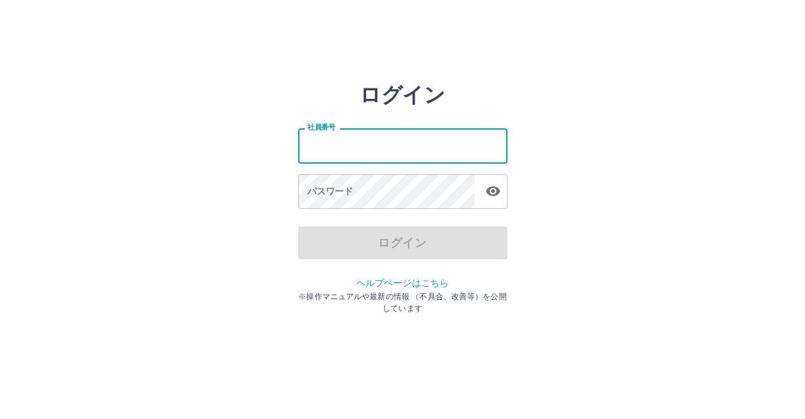
click at [408, 139] on input "社員番号" at bounding box center [402, 145] width 209 height 35
type input "*******"
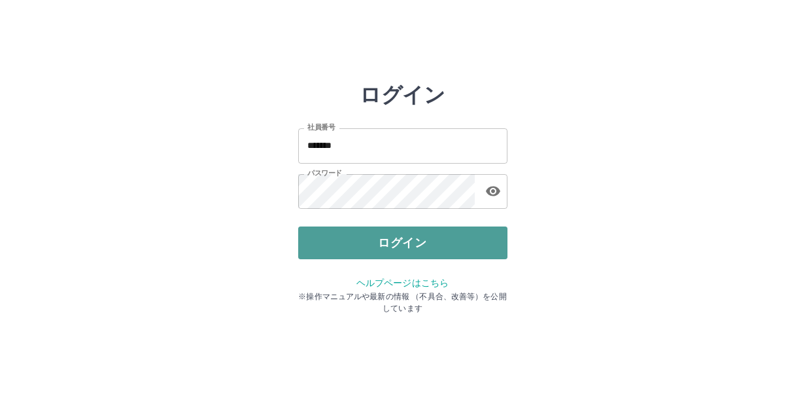
click at [370, 246] on button "ログイン" at bounding box center [402, 242] width 209 height 33
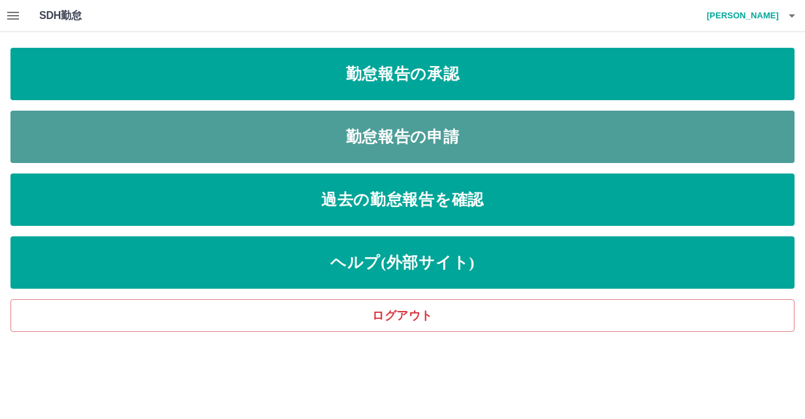
click at [397, 137] on link "勤怠報告の申請" at bounding box center [402, 137] width 785 height 52
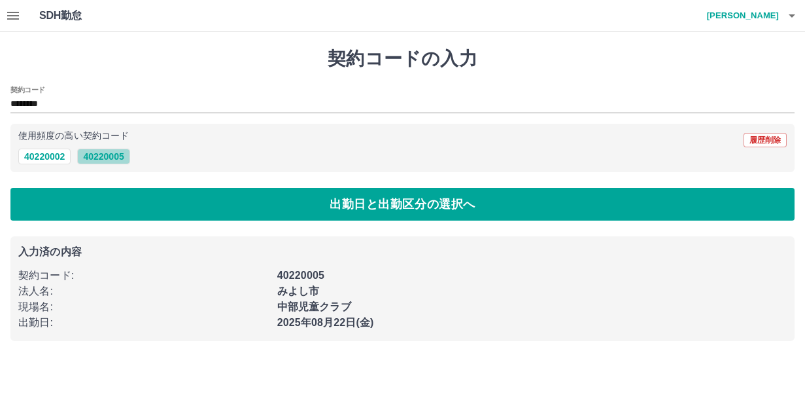
click at [99, 156] on button "40220005" at bounding box center [103, 157] width 52 height 16
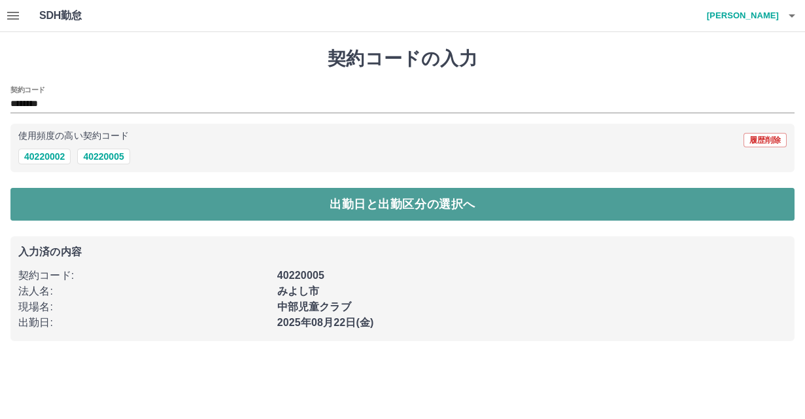
click at [204, 205] on button "出勤日と出勤区分の選択へ" at bounding box center [402, 204] width 785 height 33
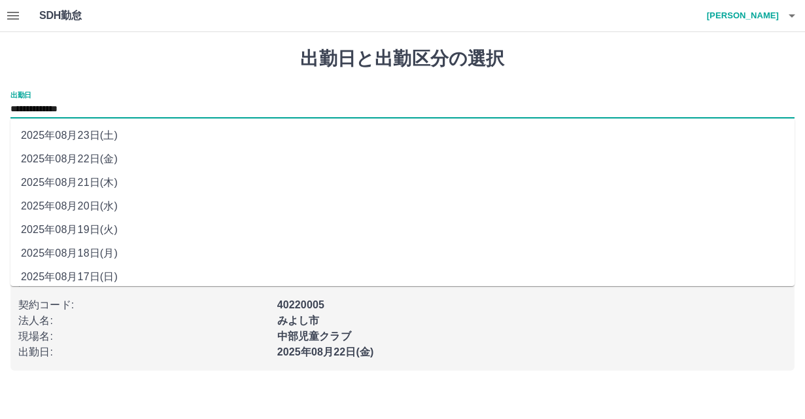
click at [119, 104] on input "**********" at bounding box center [402, 109] width 785 height 16
click at [116, 180] on li "2025年08月21日(木)" at bounding box center [402, 183] width 785 height 24
type input "**********"
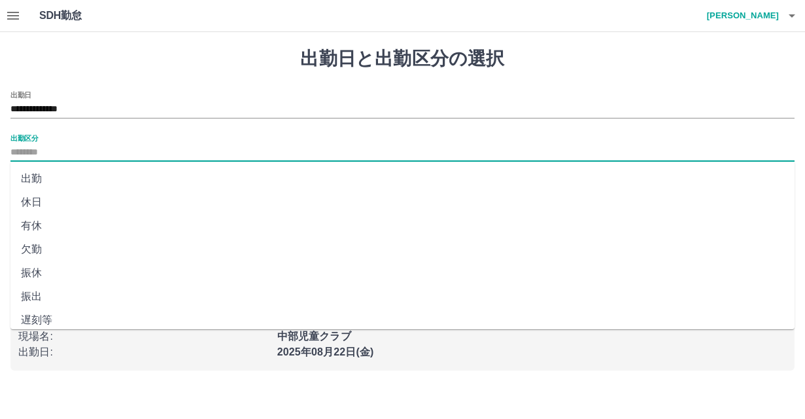
click at [88, 150] on input "出勤区分" at bounding box center [402, 153] width 785 height 16
click at [65, 181] on li "出勤" at bounding box center [402, 179] width 785 height 24
type input "**"
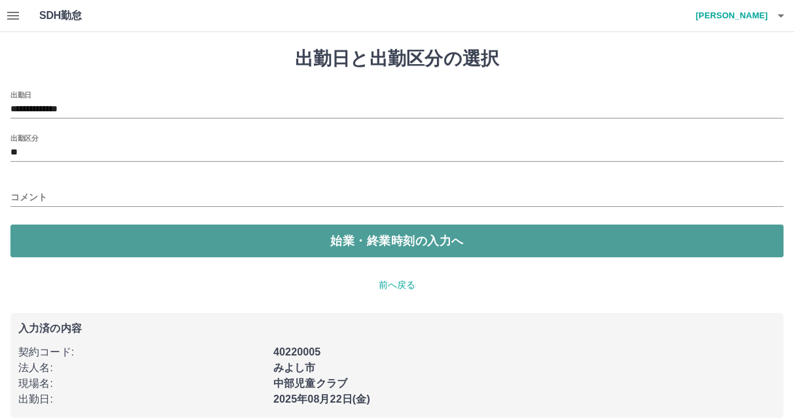
click at [274, 245] on button "始業・終業時刻の入力へ" at bounding box center [396, 240] width 773 height 33
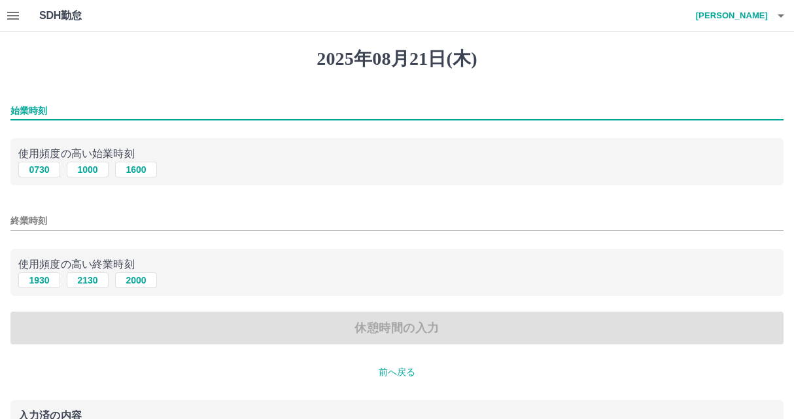
click at [84, 108] on input "始業時刻" at bounding box center [396, 110] width 773 height 19
type input "****"
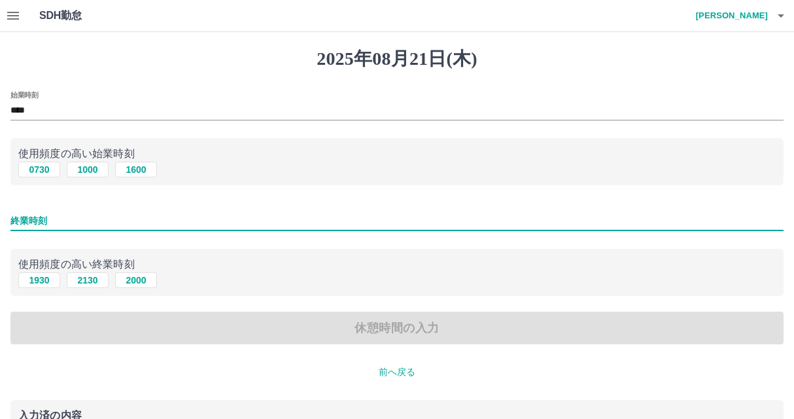
click at [101, 223] on input "終業時刻" at bounding box center [396, 220] width 773 height 19
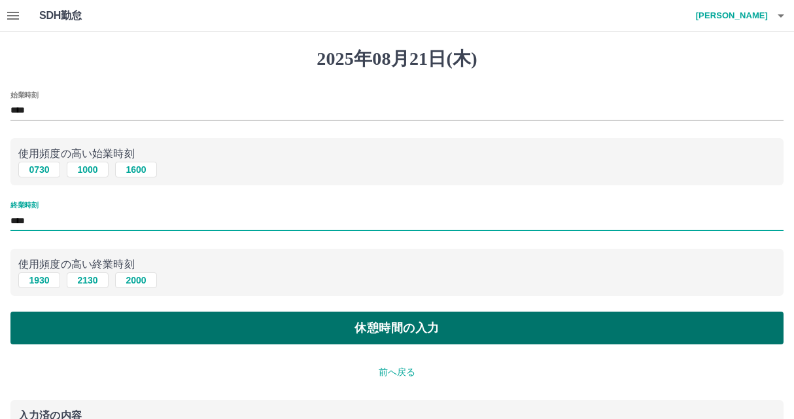
type input "****"
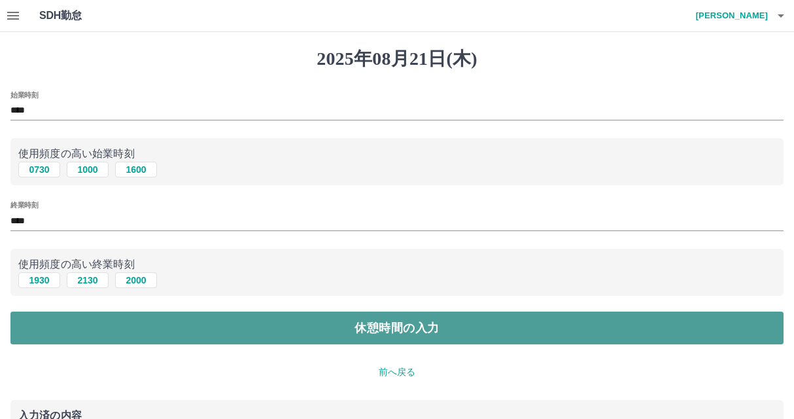
click at [363, 321] on button "休憩時間の入力" at bounding box center [396, 327] width 773 height 33
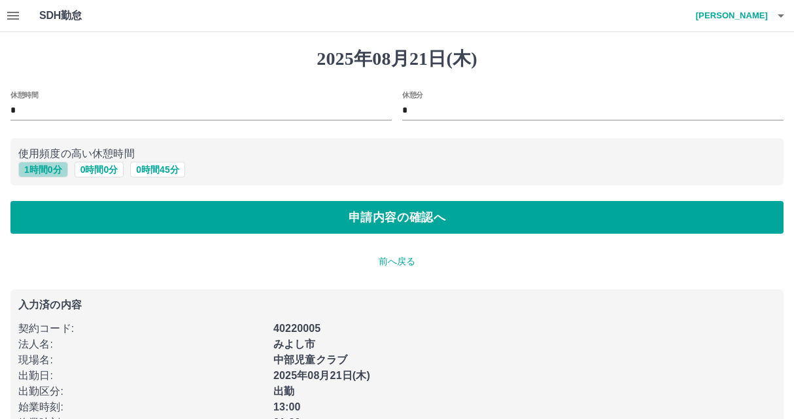
click at [56, 170] on button "1 時間 0 分" at bounding box center [43, 170] width 50 height 16
type input "*"
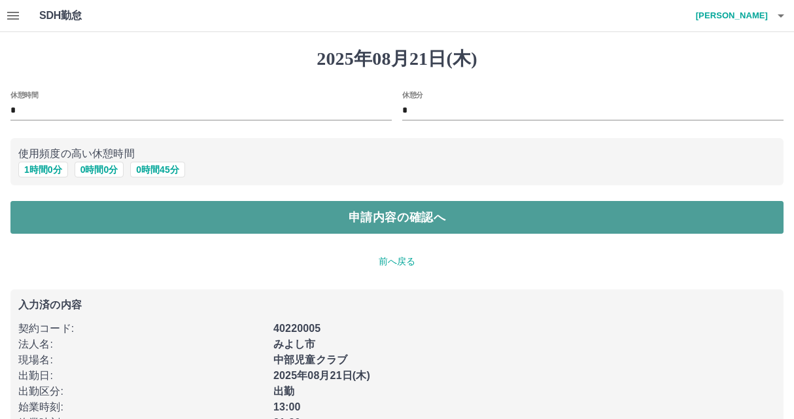
click at [260, 223] on button "申請内容の確認へ" at bounding box center [396, 217] width 773 height 33
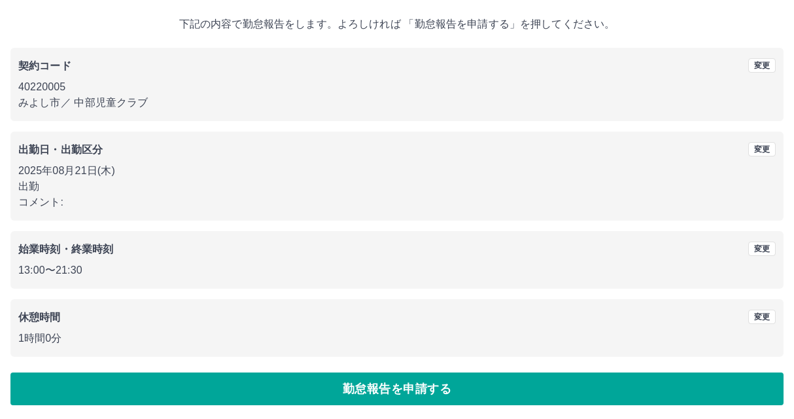
scroll to position [71, 0]
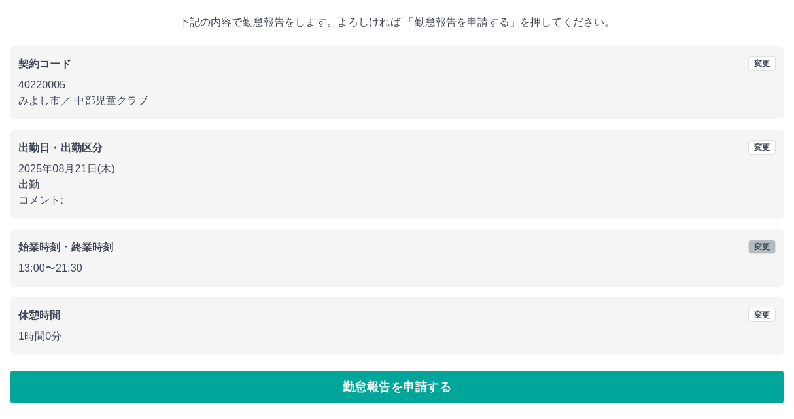
click at [756, 247] on button "変更" at bounding box center [762, 246] width 27 height 14
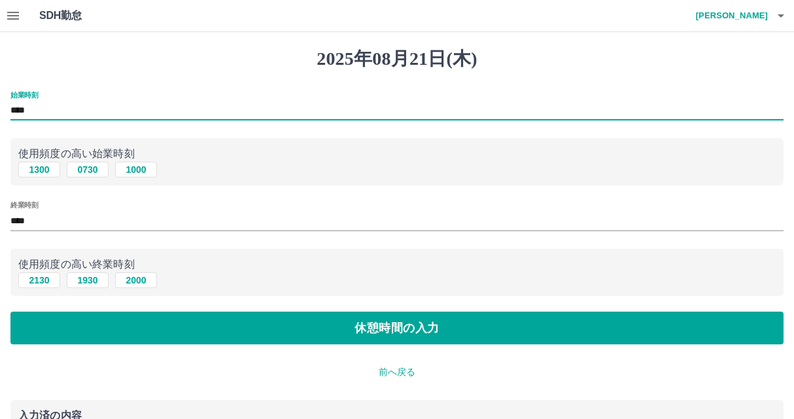
drag, startPoint x: 40, startPoint y: 109, endPoint x: -26, endPoint y: 107, distance: 65.5
click at [0, 107] on html "SDH勤怠 [PERSON_NAME] [DATE](木) 始業時刻 **** 使用頻度の高い始業時刻 1300 0730 1000 終業時刻 **** 使用…" at bounding box center [397, 291] width 794 height 583
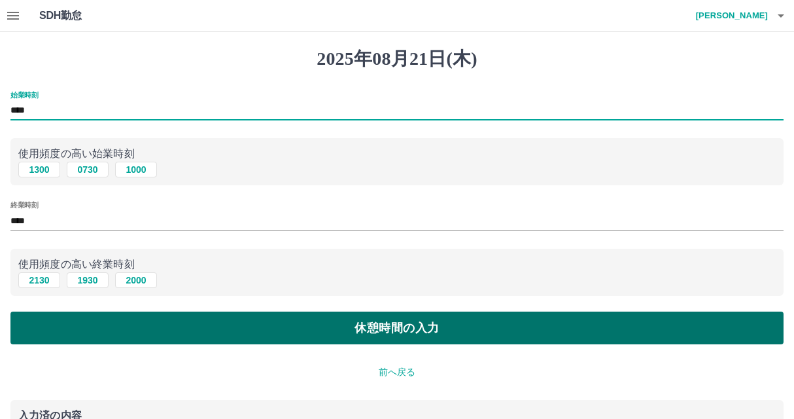
type input "****"
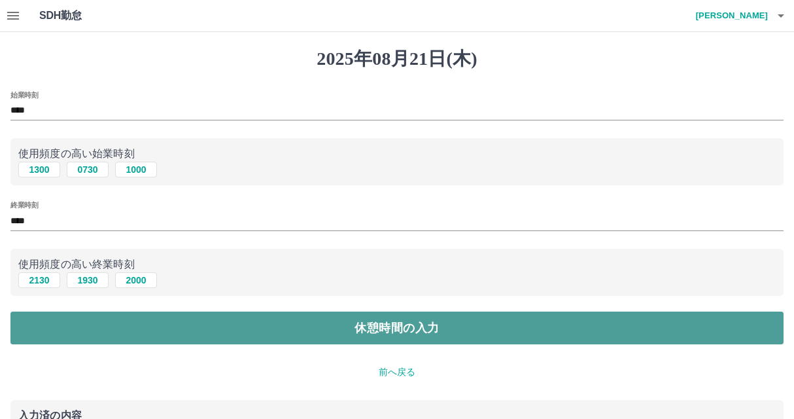
click at [371, 327] on button "休憩時間の入力" at bounding box center [396, 327] width 773 height 33
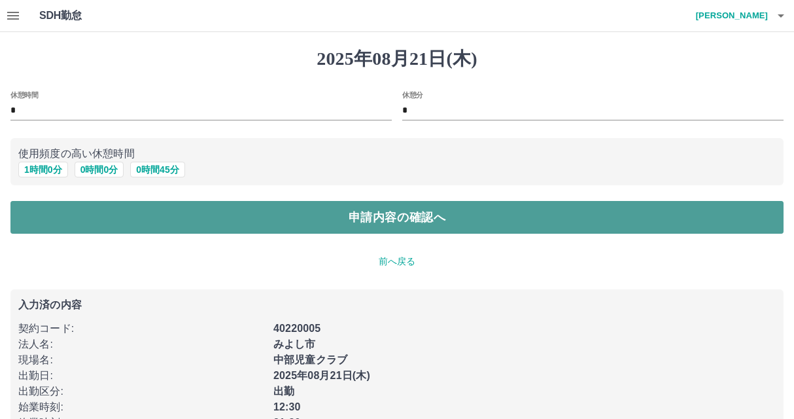
click at [347, 218] on button "申請内容の確認へ" at bounding box center [396, 217] width 773 height 33
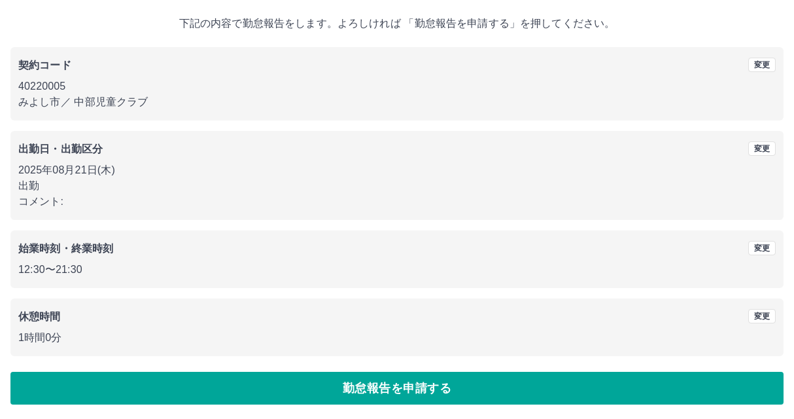
scroll to position [71, 0]
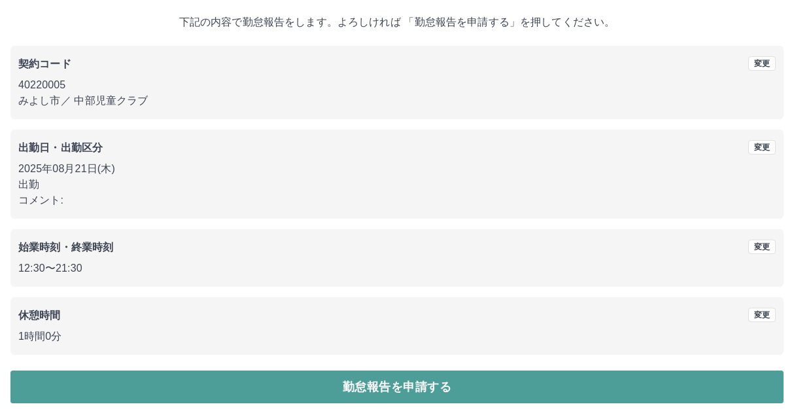
click at [386, 383] on button "勤怠報告を申請する" at bounding box center [396, 386] width 773 height 33
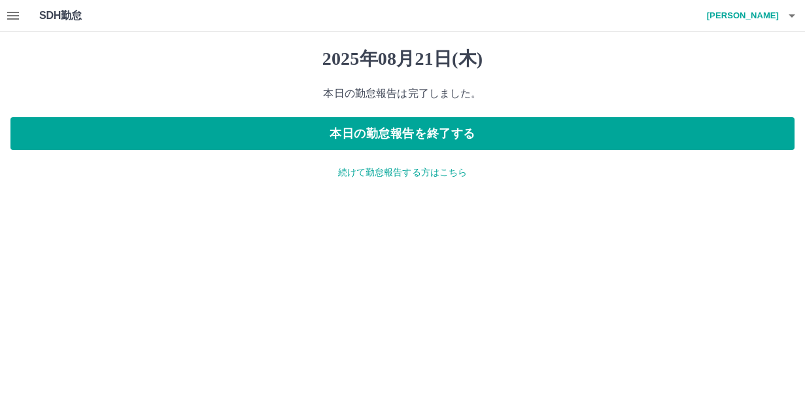
click at [383, 181] on div "[DATE](木) 本日の勤怠報告は完了しました。 本日の勤怠報告を終了する 続けて勤怠報告する方はこちら" at bounding box center [402, 113] width 805 height 163
click at [370, 175] on p "続けて勤怠報告する方はこちら" at bounding box center [402, 173] width 785 height 14
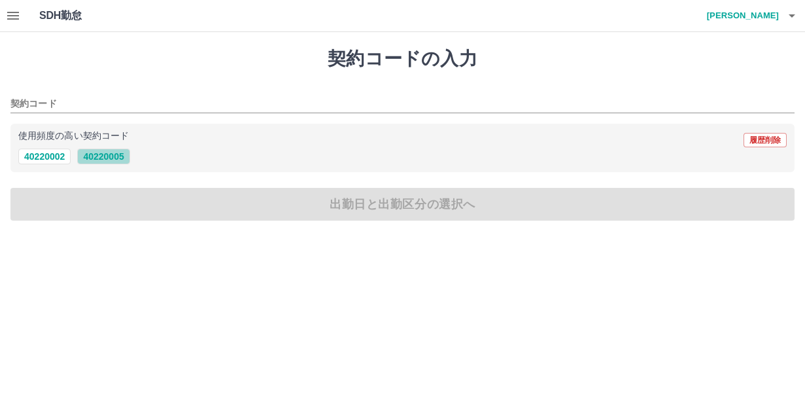
click at [107, 158] on button "40220005" at bounding box center [103, 157] width 52 height 16
type input "********"
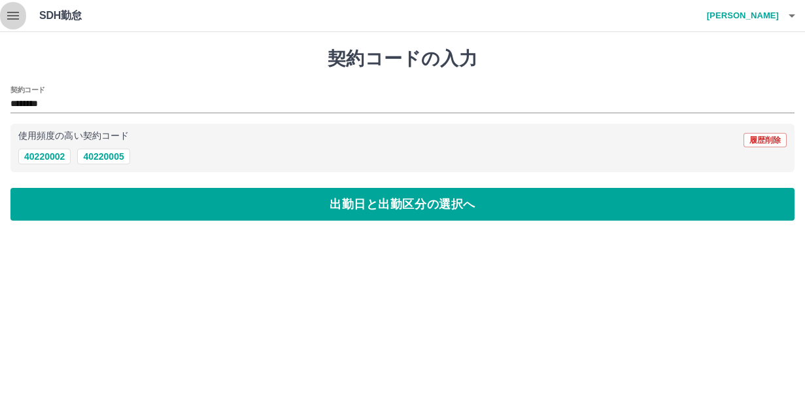
click at [8, 19] on icon "button" at bounding box center [13, 16] width 12 height 8
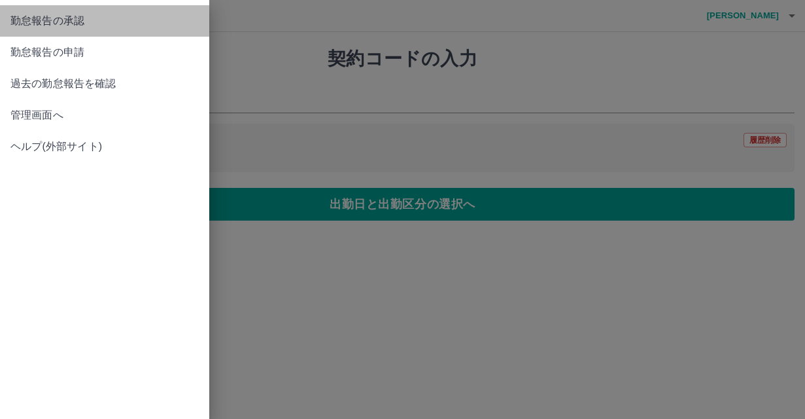
click at [27, 23] on span "勤怠報告の承認" at bounding box center [104, 21] width 188 height 16
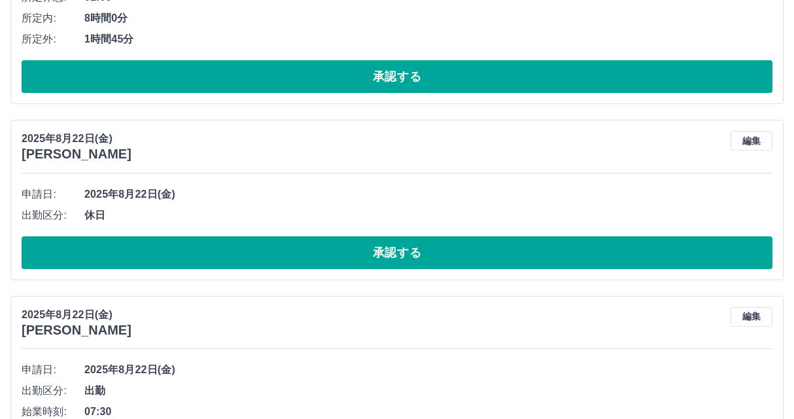
scroll to position [589, 0]
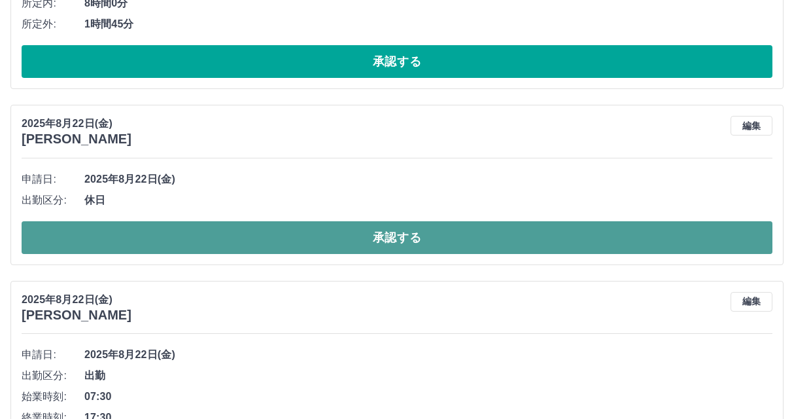
click at [368, 228] on button "承認する" at bounding box center [397, 237] width 751 height 33
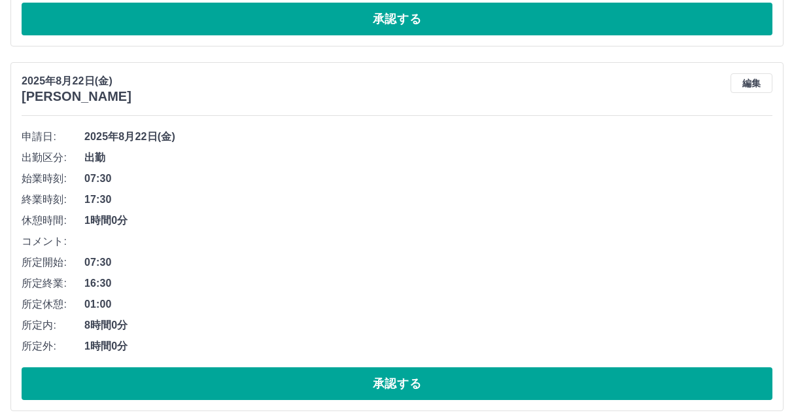
scroll to position [654, 0]
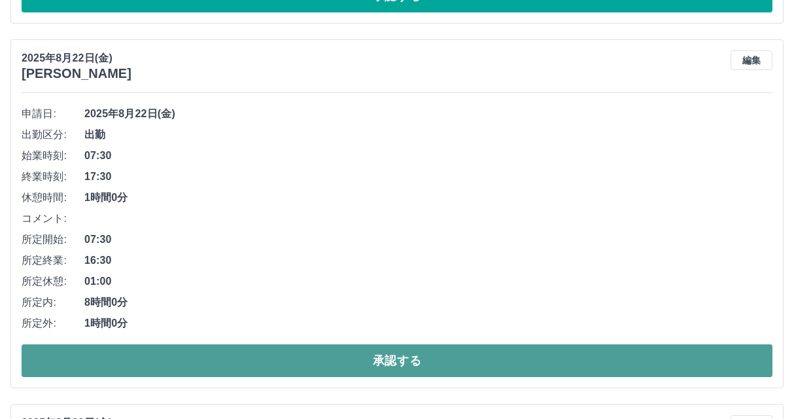
click at [329, 353] on button "承認する" at bounding box center [397, 360] width 751 height 33
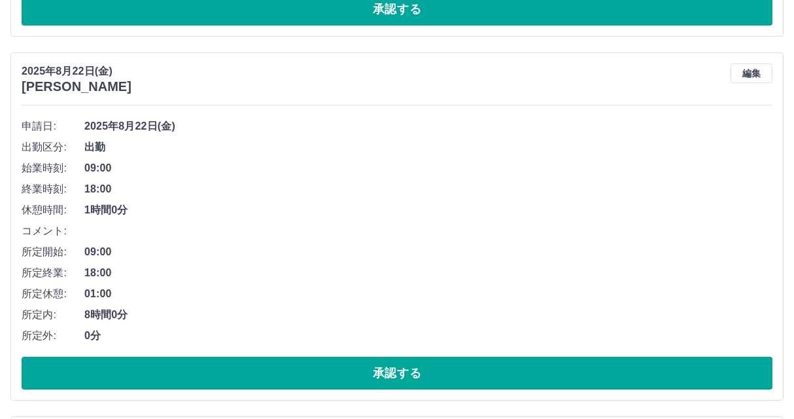
scroll to position [1374, 0]
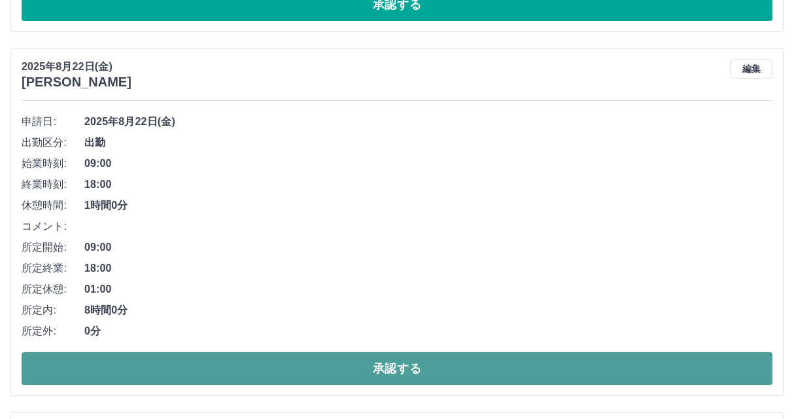
click at [286, 368] on button "承認する" at bounding box center [397, 368] width 751 height 33
click at [306, 369] on button "承認する" at bounding box center [397, 368] width 751 height 33
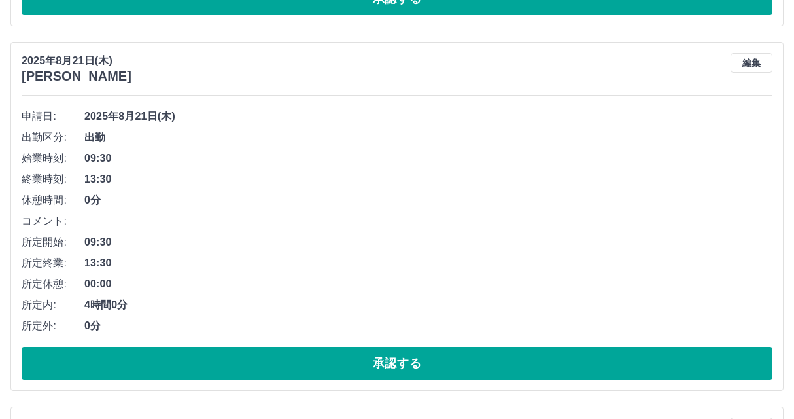
scroll to position [1767, 0]
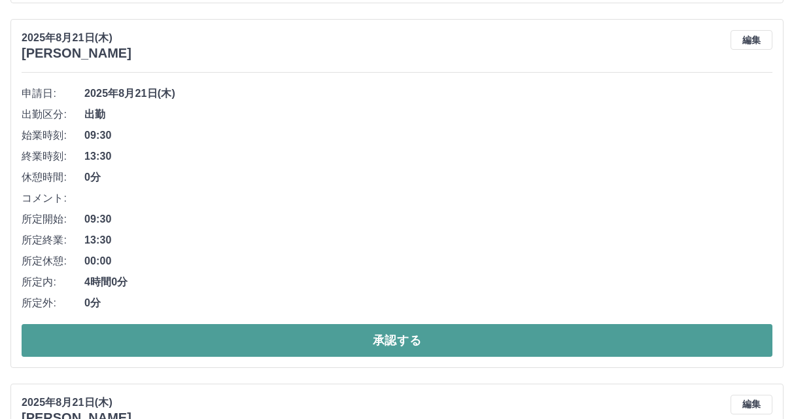
click at [464, 326] on button "承認する" at bounding box center [397, 340] width 751 height 33
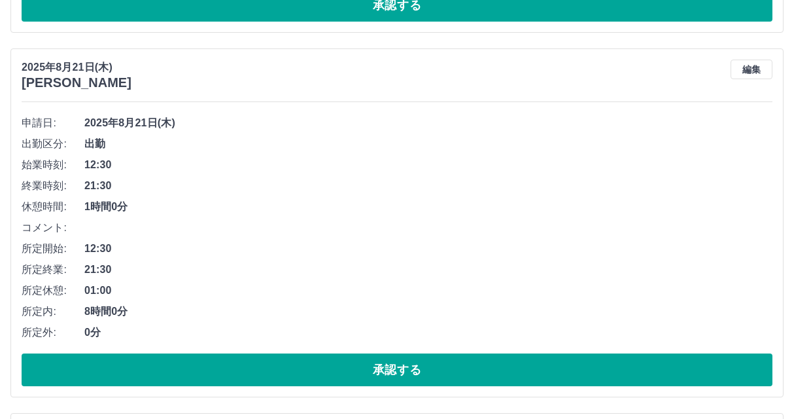
scroll to position [2646, 0]
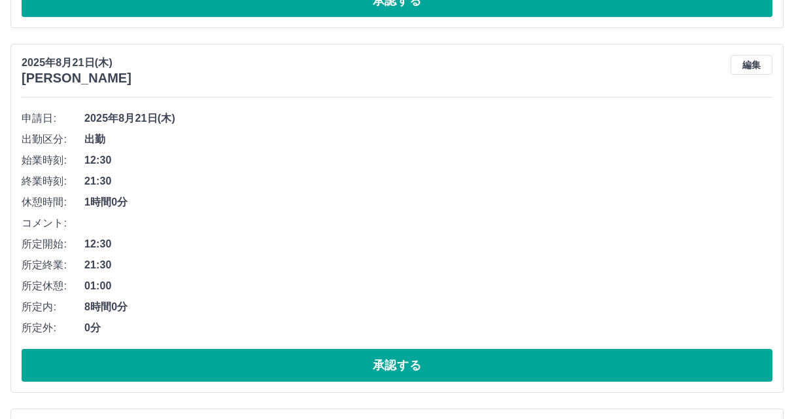
click at [444, 347] on div "申請日: [DATE](木) 出勤区分: 出勤 始業時刻: 12:30 終業時刻: 21:30 休憩時間: 1時間0分 コメント: 所定開始: 12:30 所…" at bounding box center [397, 245] width 751 height 274
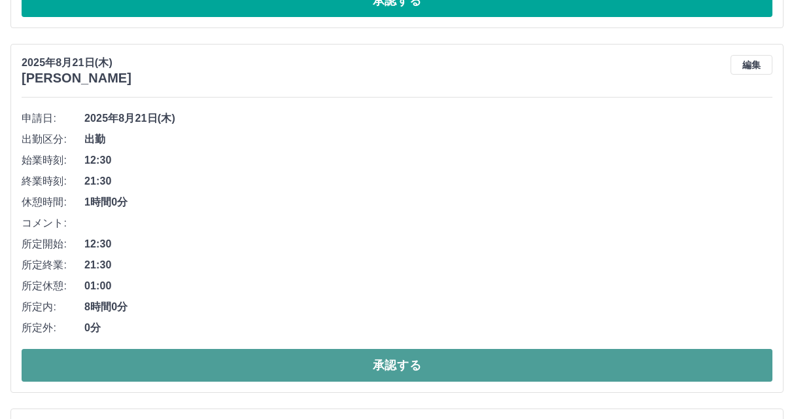
click at [448, 359] on button "承認する" at bounding box center [397, 365] width 751 height 33
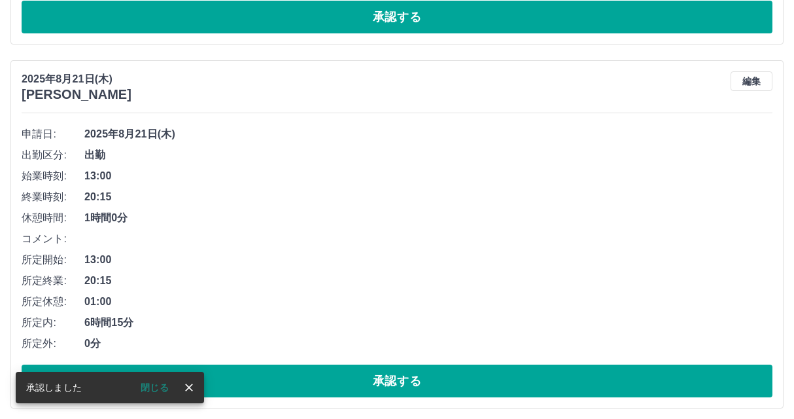
scroll to position [3234, 0]
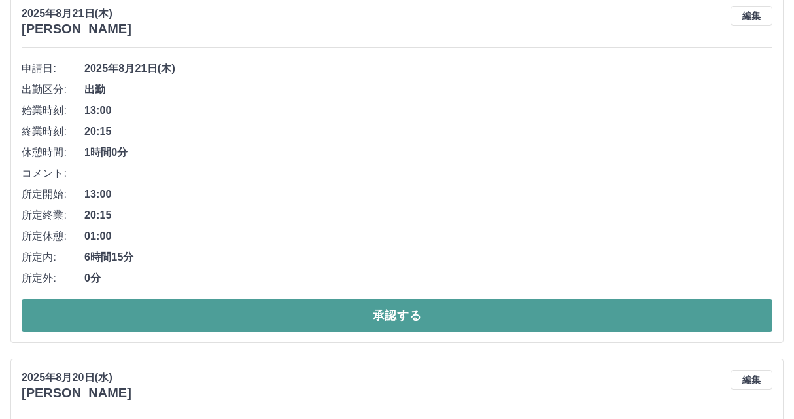
click at [384, 315] on button "承認する" at bounding box center [397, 315] width 751 height 33
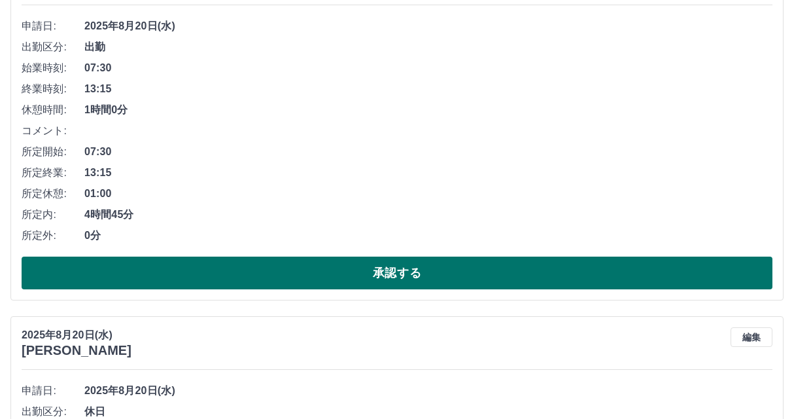
scroll to position [4376, 0]
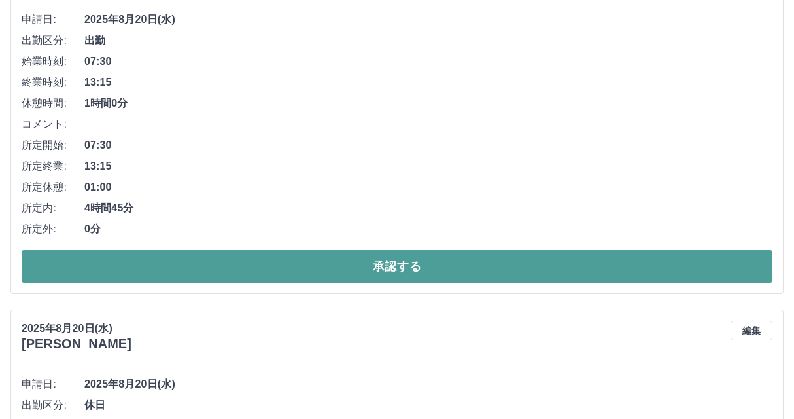
click at [359, 274] on button "承認する" at bounding box center [397, 266] width 751 height 33
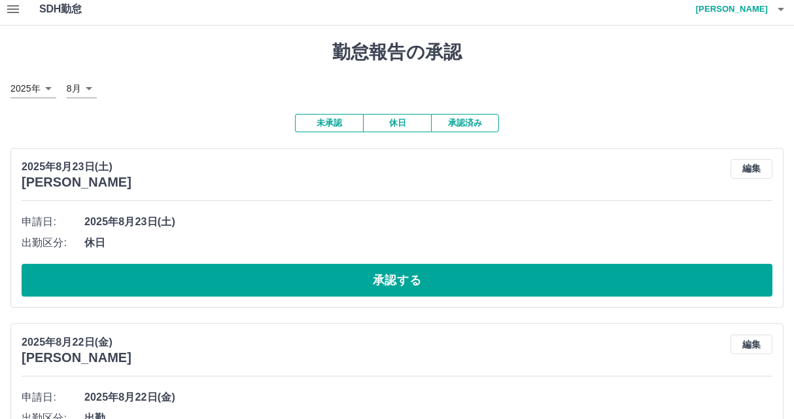
scroll to position [0, 0]
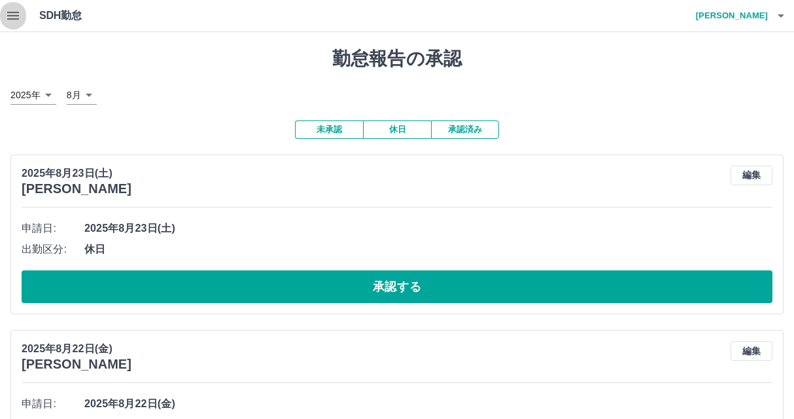
click at [7, 13] on icon "button" at bounding box center [13, 16] width 12 height 8
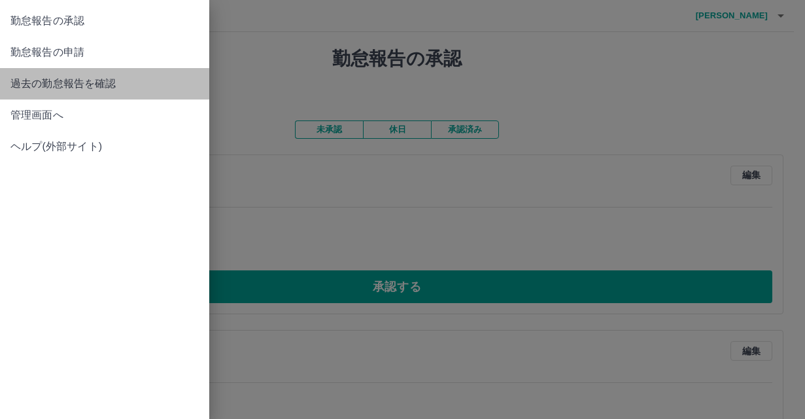
click at [42, 77] on span "過去の勤怠報告を確認" at bounding box center [104, 84] width 188 height 16
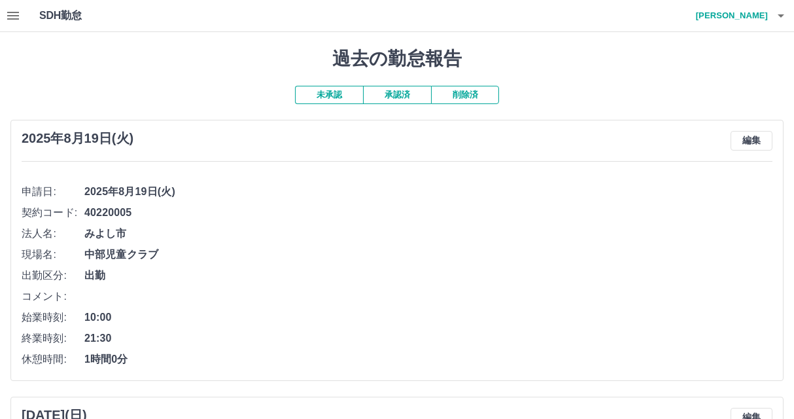
click at [406, 97] on button "承認済" at bounding box center [397, 95] width 68 height 18
click at [11, 15] on icon "button" at bounding box center [13, 16] width 12 height 8
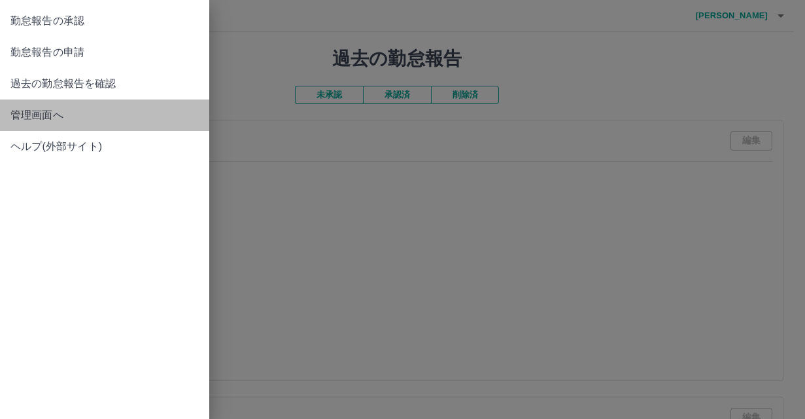
click at [28, 106] on link "管理画面へ" at bounding box center [104, 114] width 209 height 31
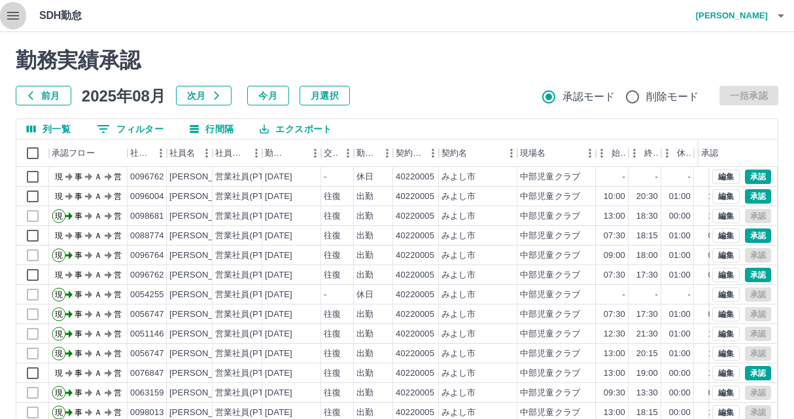
click at [10, 15] on icon "button" at bounding box center [13, 16] width 12 height 8
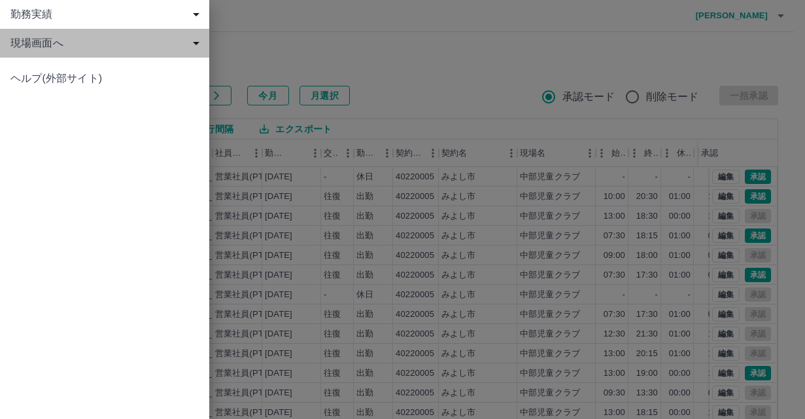
click at [26, 37] on span "現場画面へ" at bounding box center [107, 43] width 194 height 16
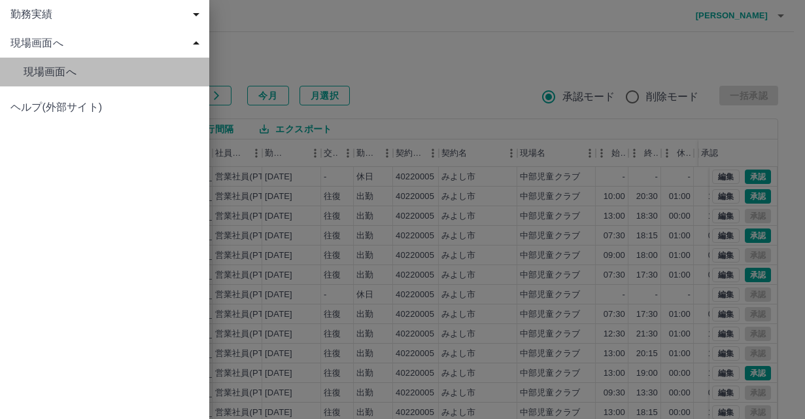
click at [41, 67] on span "現場画面へ" at bounding box center [111, 72] width 175 height 16
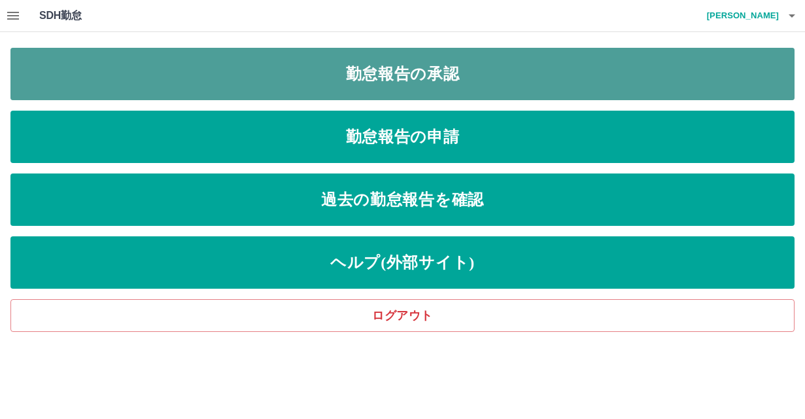
click at [248, 62] on link "勤怠報告の承認" at bounding box center [402, 74] width 785 height 52
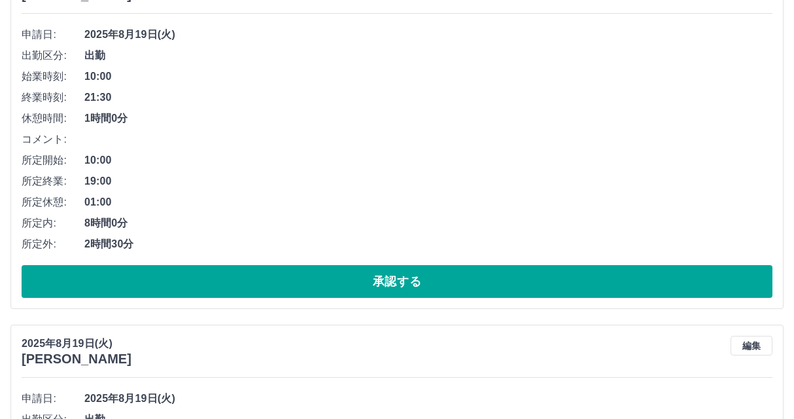
scroll to position [6020, 0]
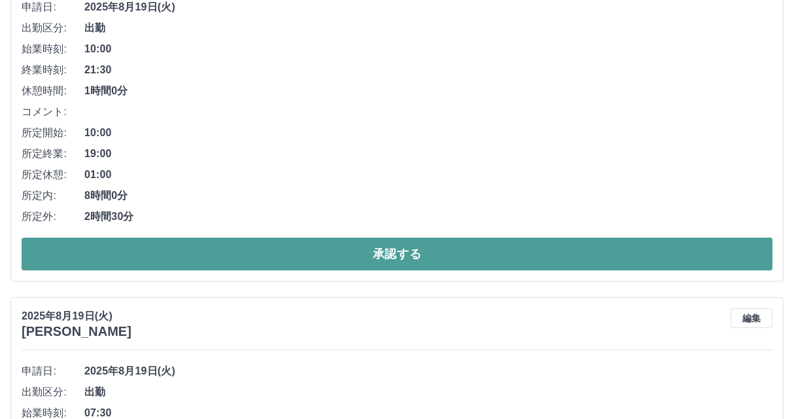
click at [382, 251] on button "承認する" at bounding box center [397, 254] width 751 height 33
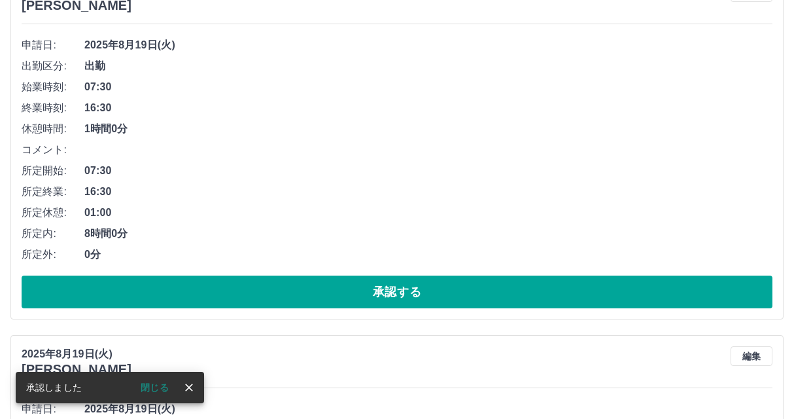
scroll to position [5983, 0]
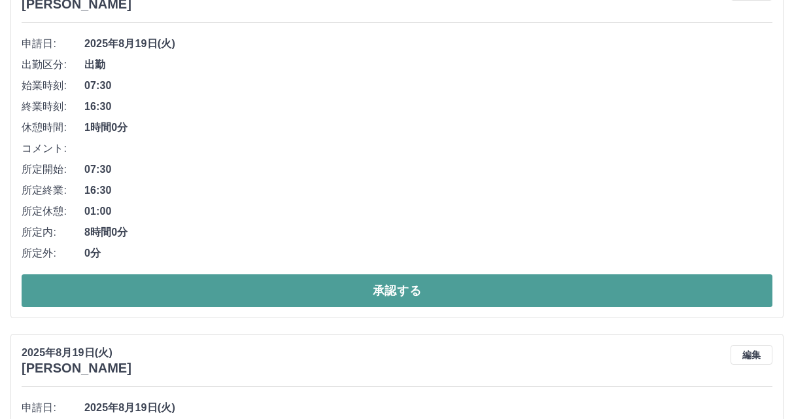
click at [350, 284] on button "承認する" at bounding box center [397, 290] width 751 height 33
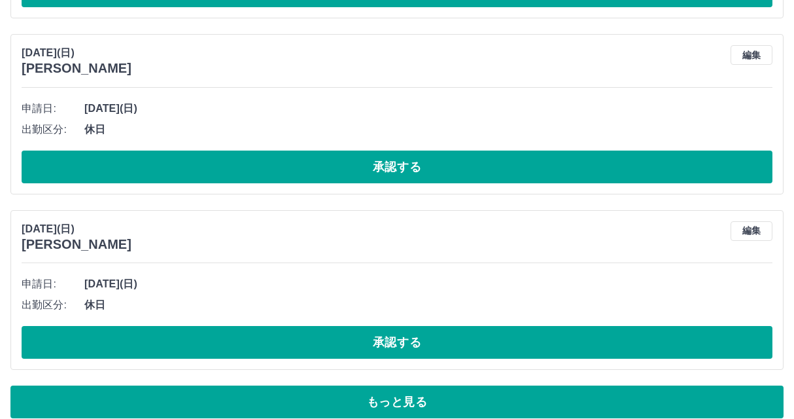
scroll to position [7567, 0]
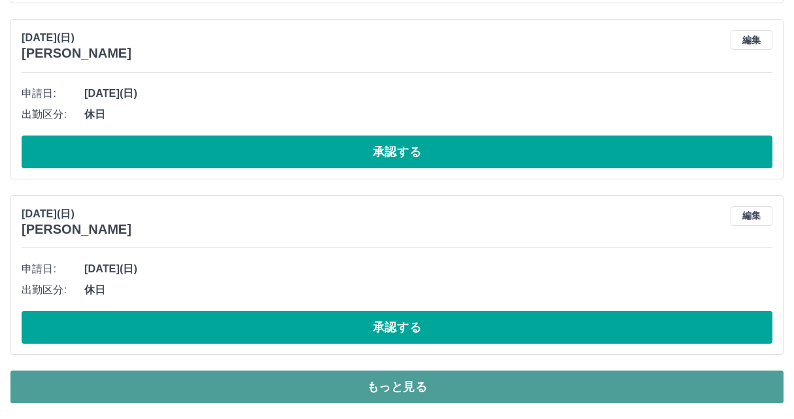
click at [454, 381] on button "もっと見る" at bounding box center [396, 386] width 773 height 33
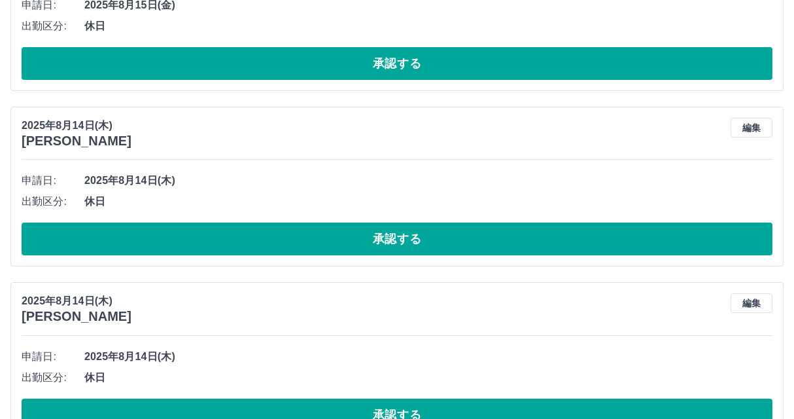
scroll to position [8352, 0]
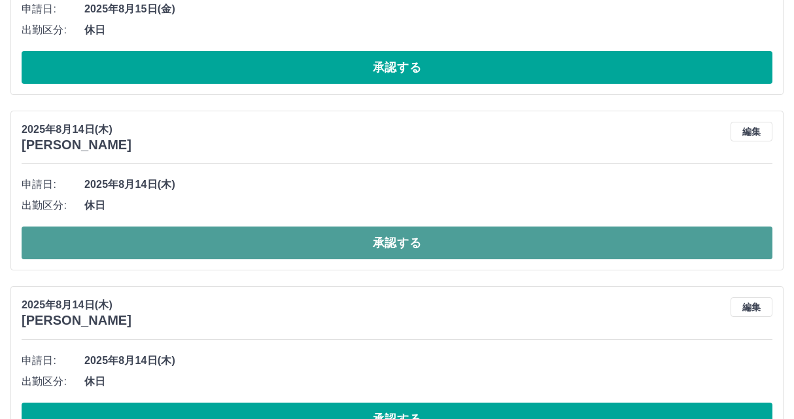
click at [338, 247] on button "承認する" at bounding box center [397, 242] width 751 height 33
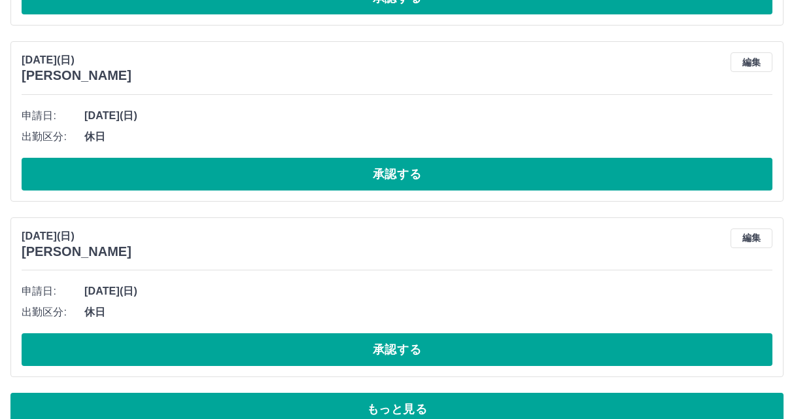
scroll to position [7567, 0]
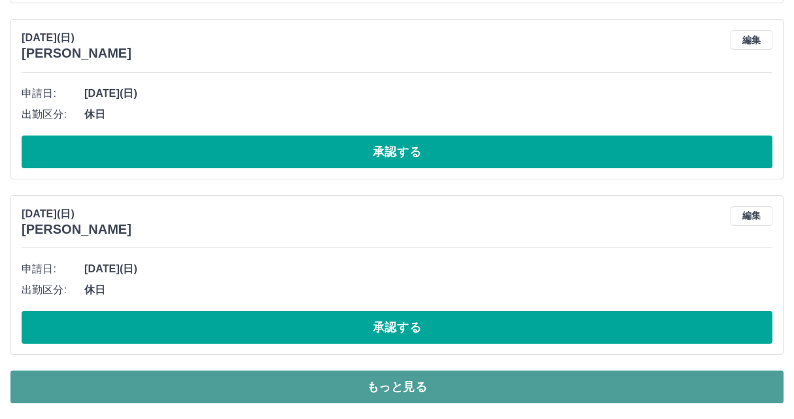
click at [391, 380] on button "もっと見る" at bounding box center [396, 386] width 773 height 33
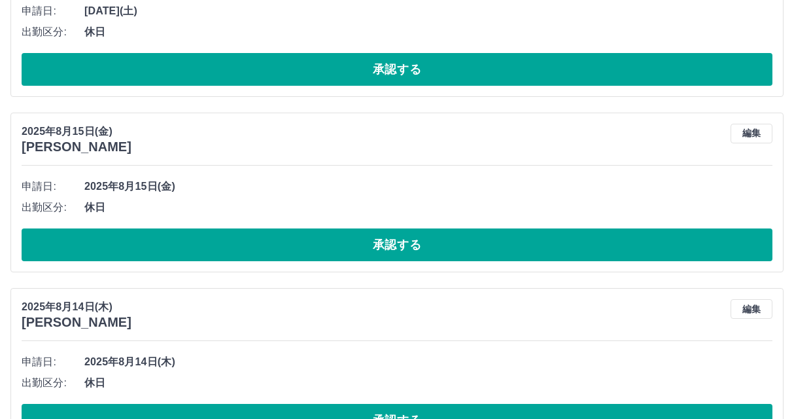
scroll to position [8221, 0]
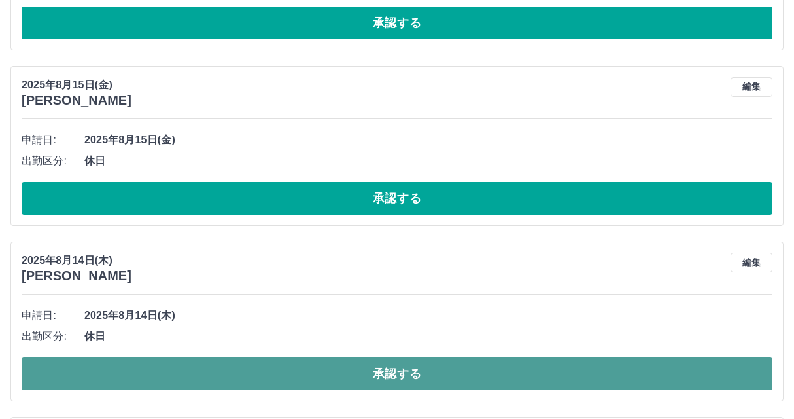
click at [384, 384] on button "承認する" at bounding box center [397, 373] width 751 height 33
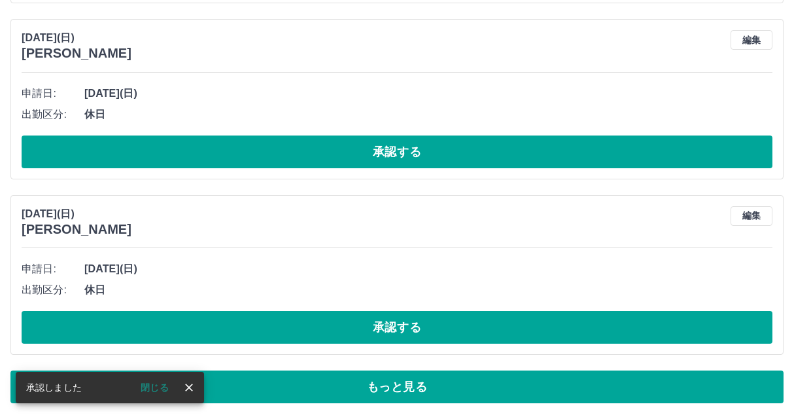
scroll to position [7567, 0]
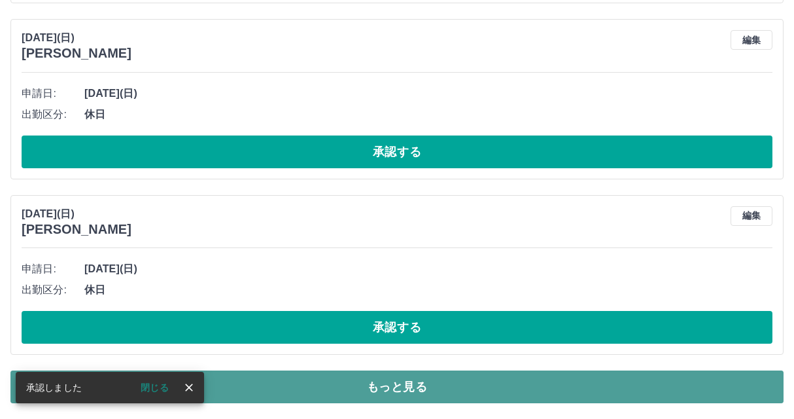
click at [388, 374] on button "もっと見る" at bounding box center [396, 386] width 773 height 33
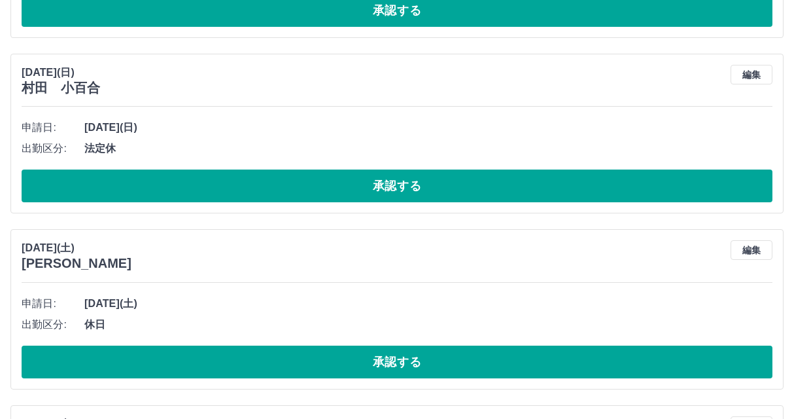
scroll to position [11956, 0]
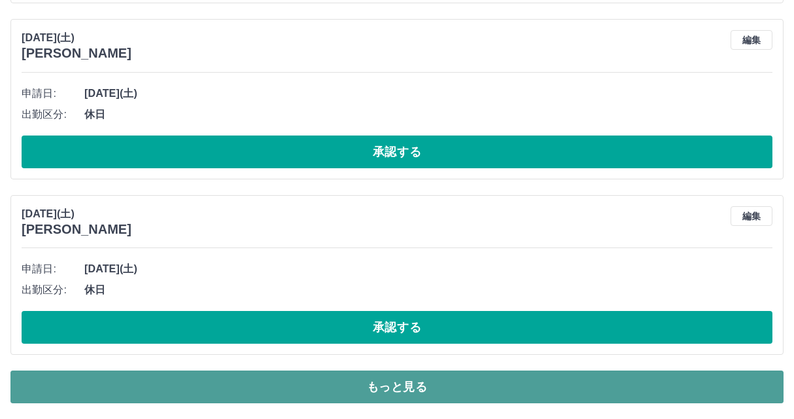
click at [383, 386] on button "もっと見る" at bounding box center [396, 386] width 773 height 33
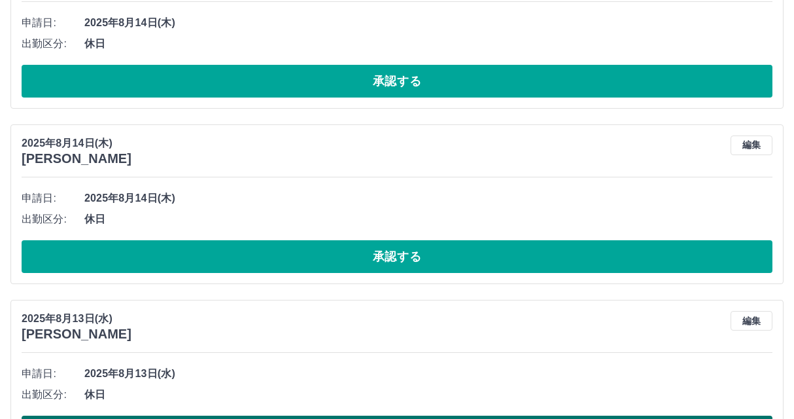
scroll to position [9297, 0]
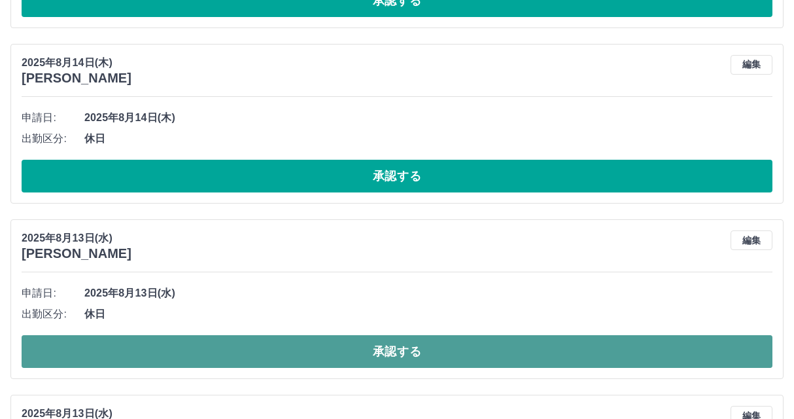
click at [408, 351] on button "承認する" at bounding box center [397, 351] width 751 height 33
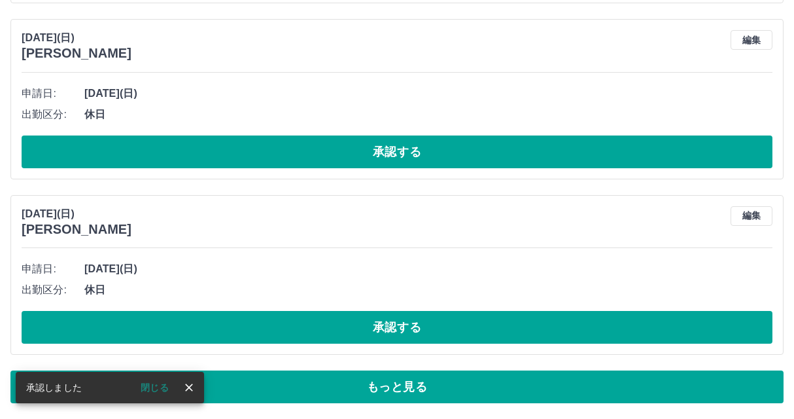
scroll to position [7567, 0]
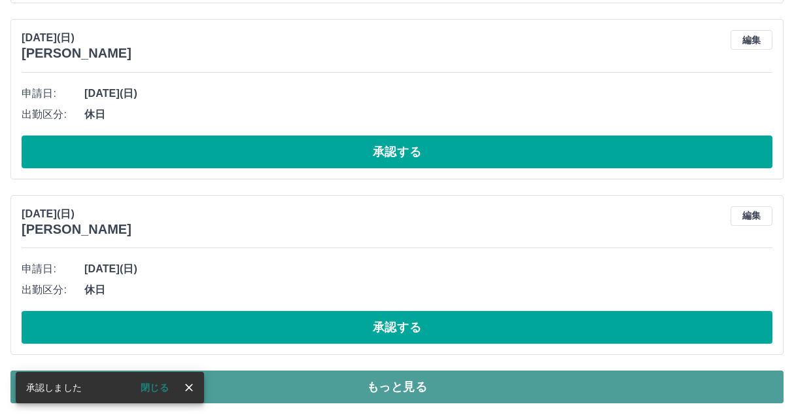
click at [368, 389] on button "もっと見る" at bounding box center [396, 386] width 773 height 33
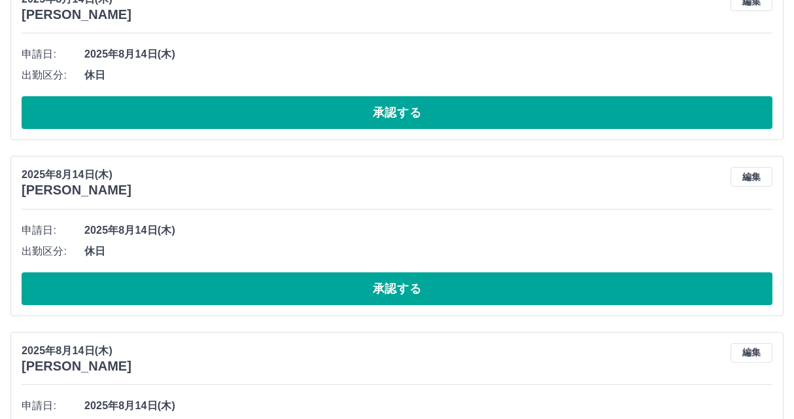
scroll to position [8483, 0]
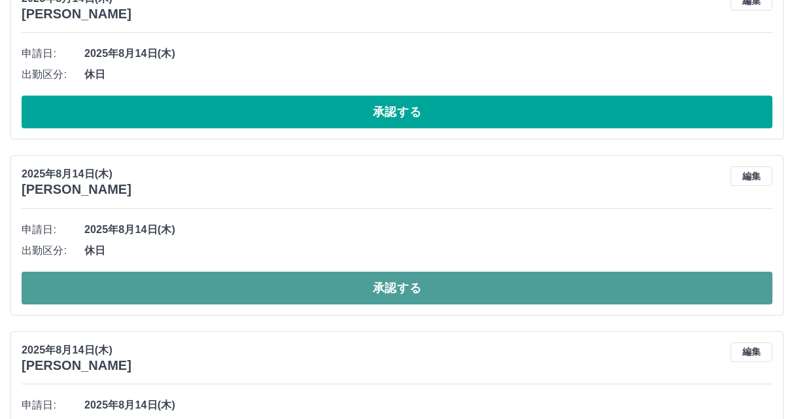
click at [388, 284] on button "承認する" at bounding box center [397, 288] width 751 height 33
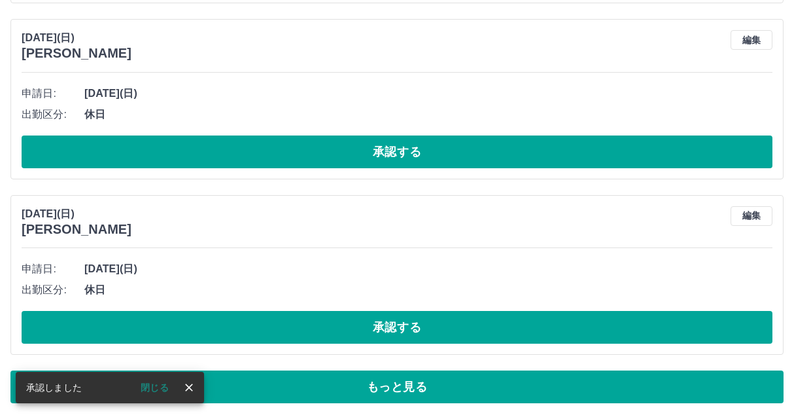
scroll to position [7567, 0]
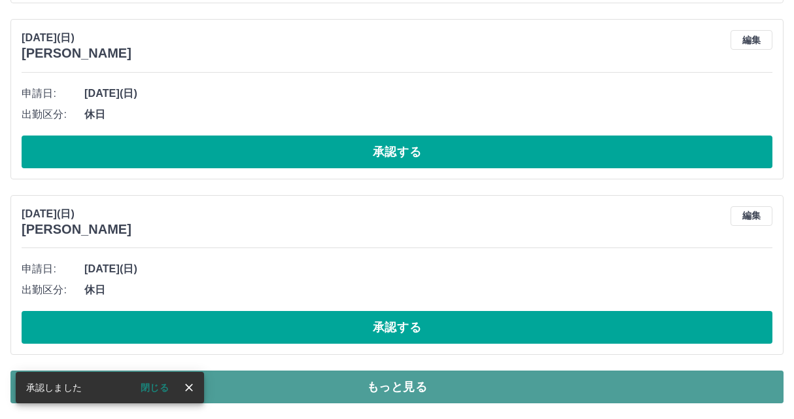
click at [420, 383] on button "もっと見る" at bounding box center [396, 386] width 773 height 33
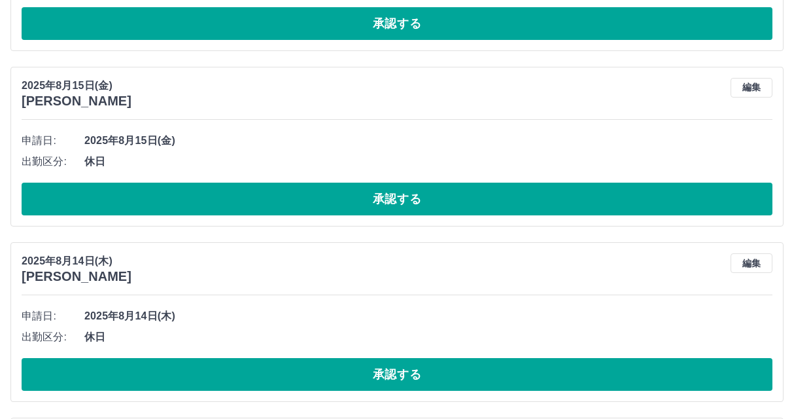
scroll to position [8221, 0]
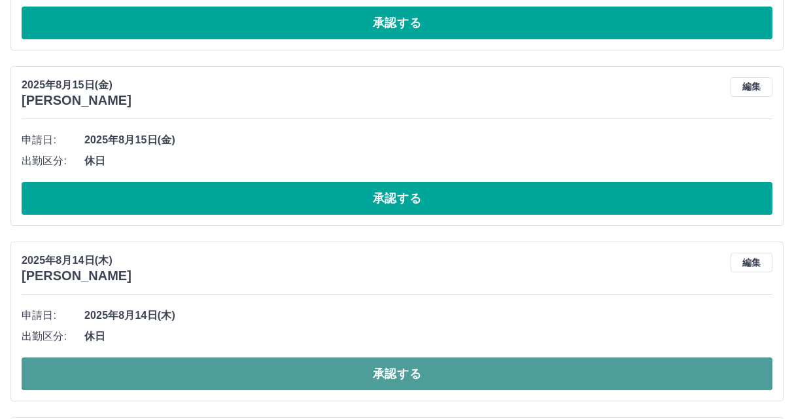
click at [323, 375] on button "承認する" at bounding box center [397, 373] width 751 height 33
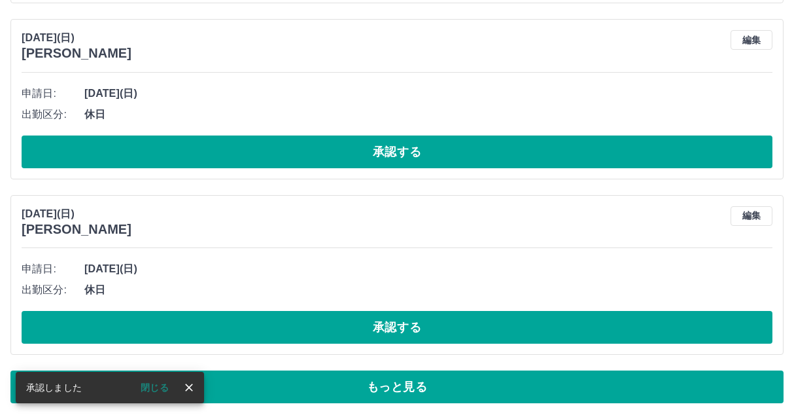
scroll to position [7567, 0]
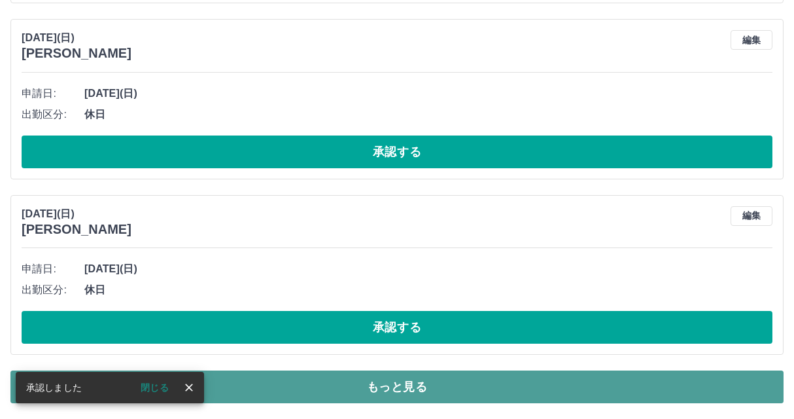
click at [351, 395] on button "もっと見る" at bounding box center [396, 386] width 773 height 33
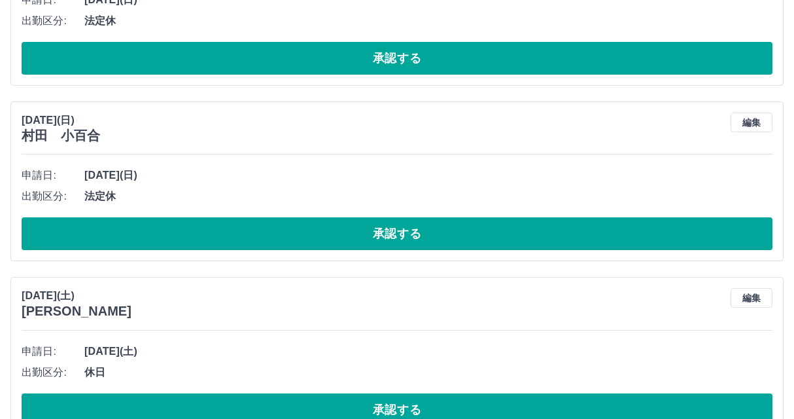
scroll to position [11297, 0]
